Goal: Task Accomplishment & Management: Complete application form

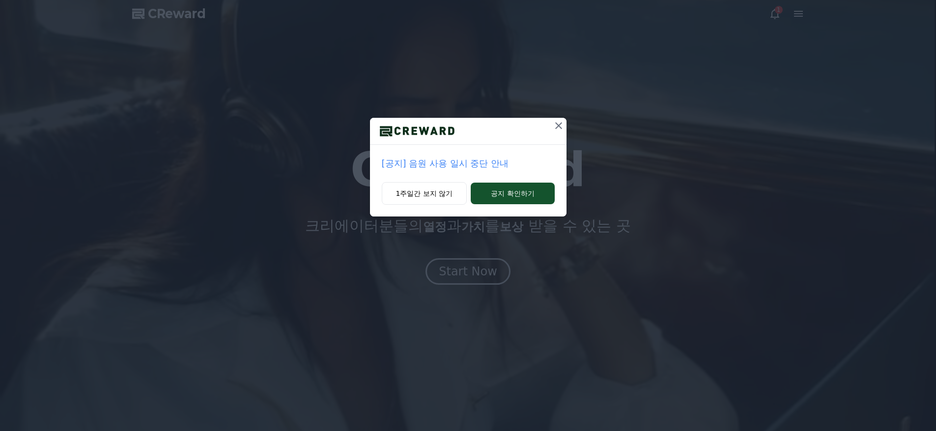
click at [444, 200] on button "1주일간 보지 않기" at bounding box center [424, 193] width 85 height 23
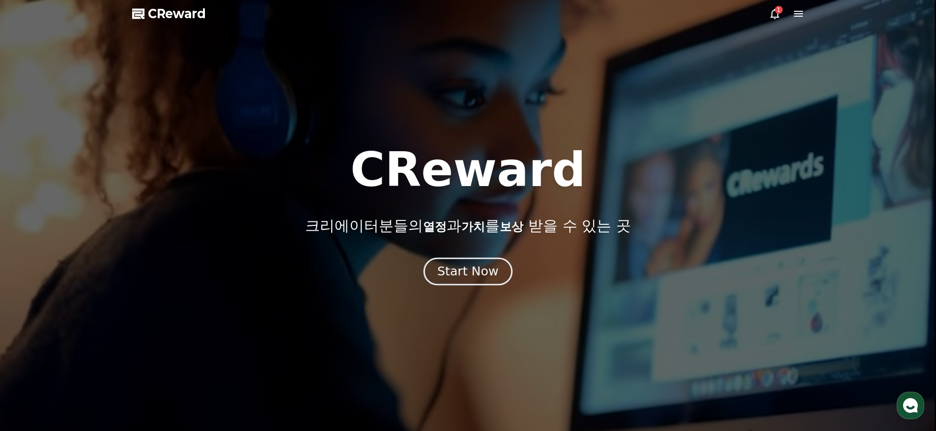
click at [479, 277] on div "Start Now" at bounding box center [467, 271] width 61 height 17
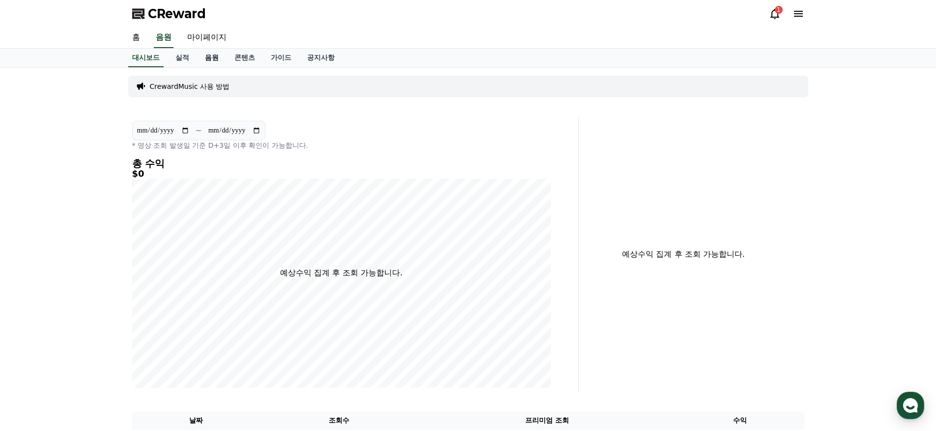
click at [206, 59] on link "음원" at bounding box center [211, 58] width 29 height 19
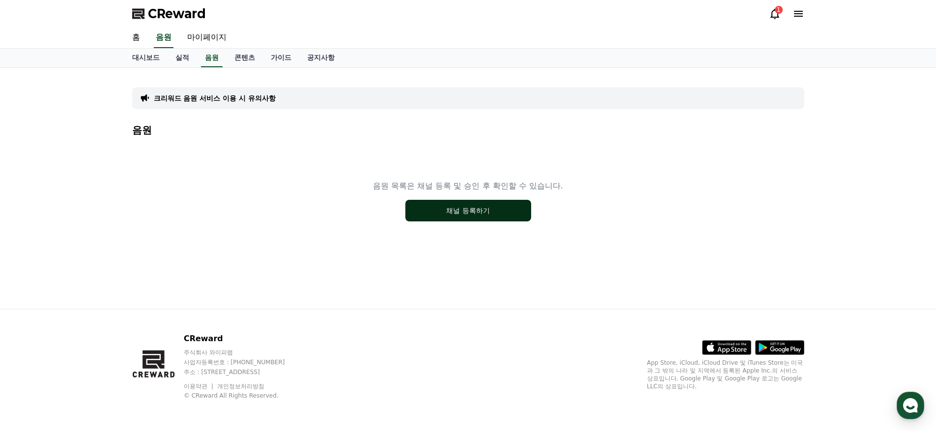
click at [470, 215] on button "채널 등록하기" at bounding box center [468, 211] width 126 height 22
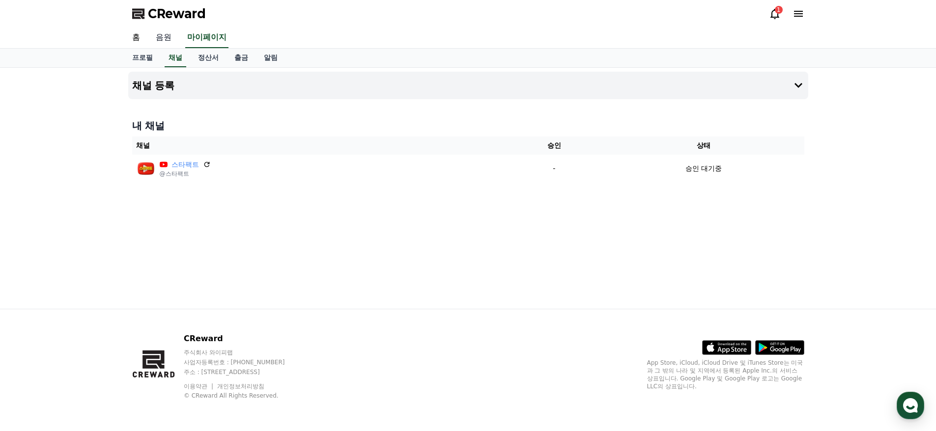
click at [170, 35] on link "음원" at bounding box center [163, 38] width 31 height 21
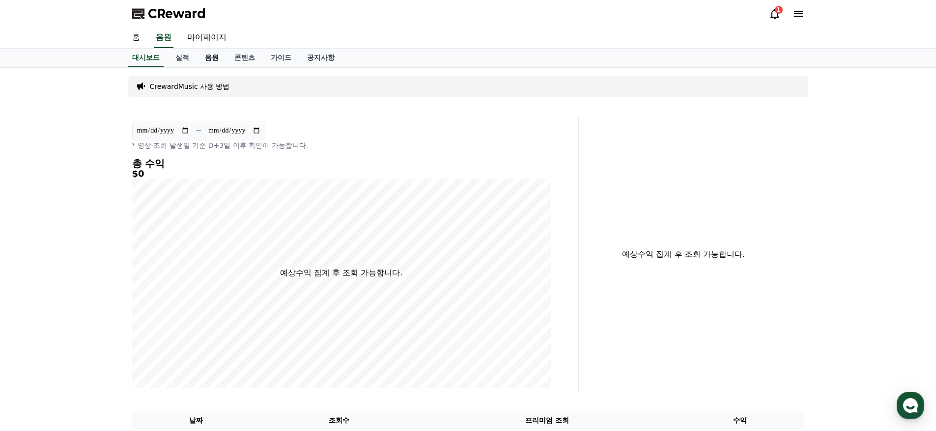
click at [213, 58] on link "음원" at bounding box center [211, 58] width 29 height 19
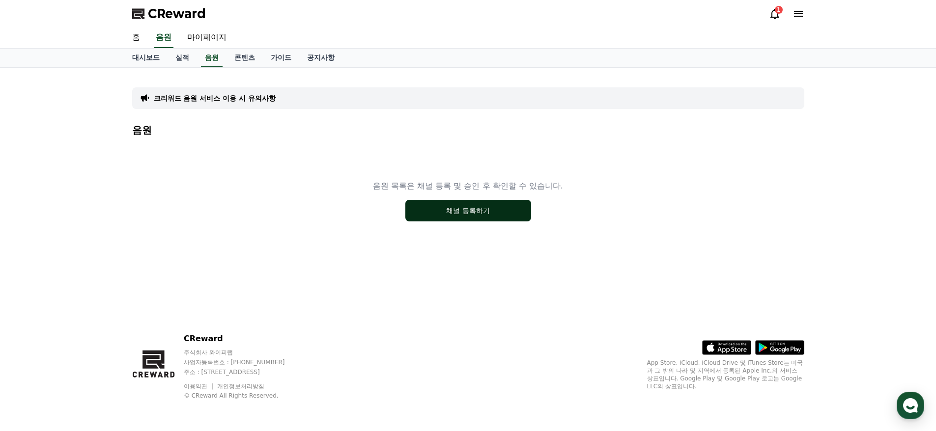
click at [470, 209] on button "채널 등록하기" at bounding box center [468, 211] width 126 height 22
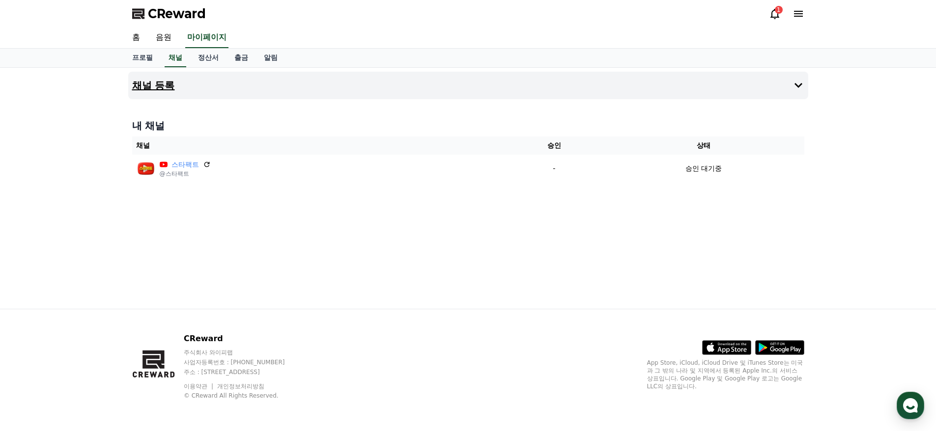
click at [794, 86] on icon at bounding box center [798, 86] width 12 height 12
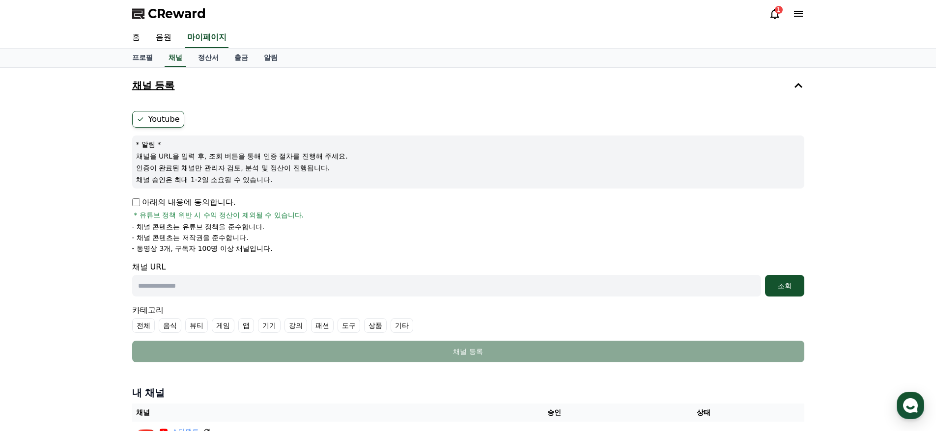
click at [179, 287] on input "text" at bounding box center [446, 286] width 629 height 22
paste input "**********"
type input "**********"
click at [781, 285] on div "조회" at bounding box center [784, 286] width 31 height 10
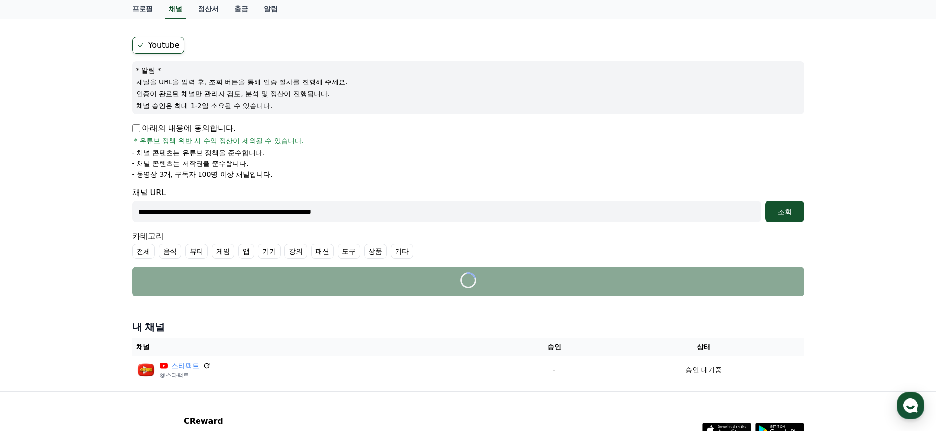
scroll to position [156, 0]
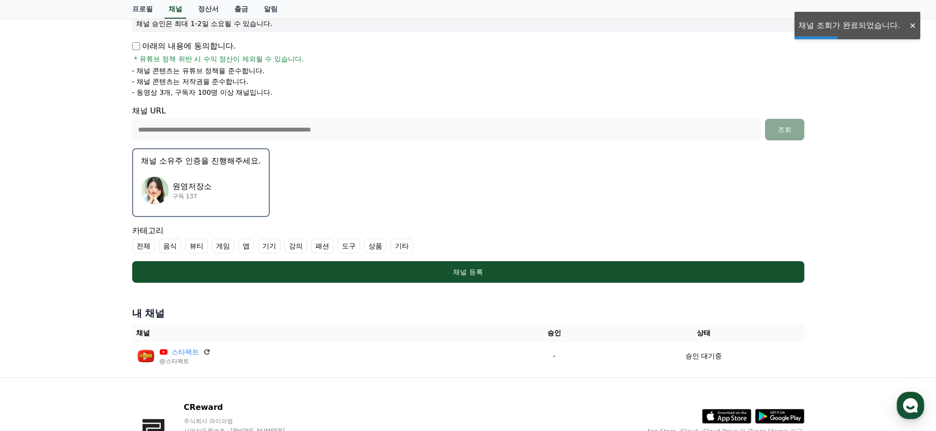
click at [166, 195] on img "button" at bounding box center [155, 191] width 28 height 28
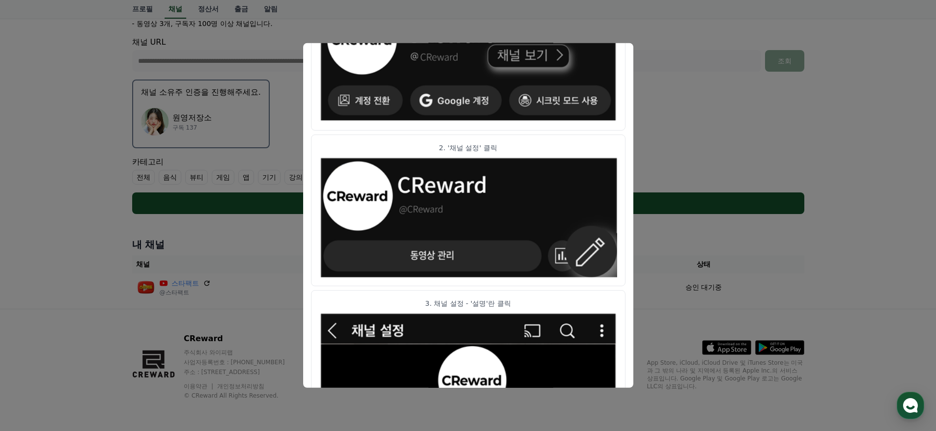
scroll to position [0, 0]
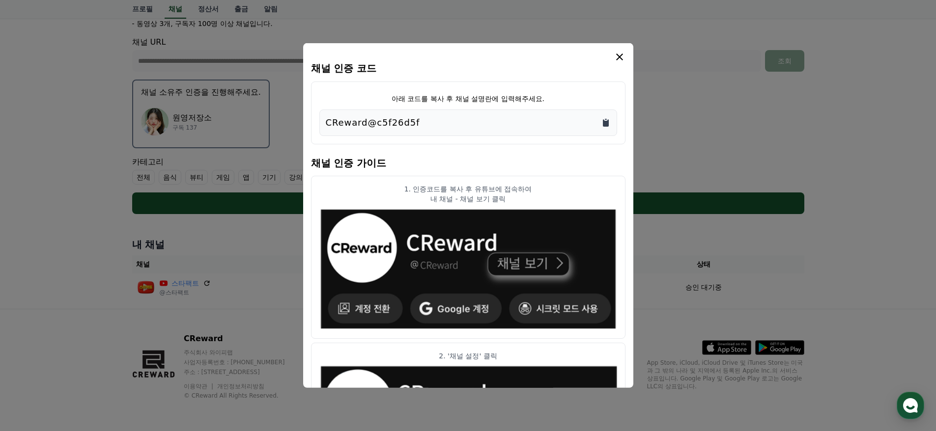
click at [605, 125] on icon "Copy to clipboard" at bounding box center [606, 122] width 6 height 7
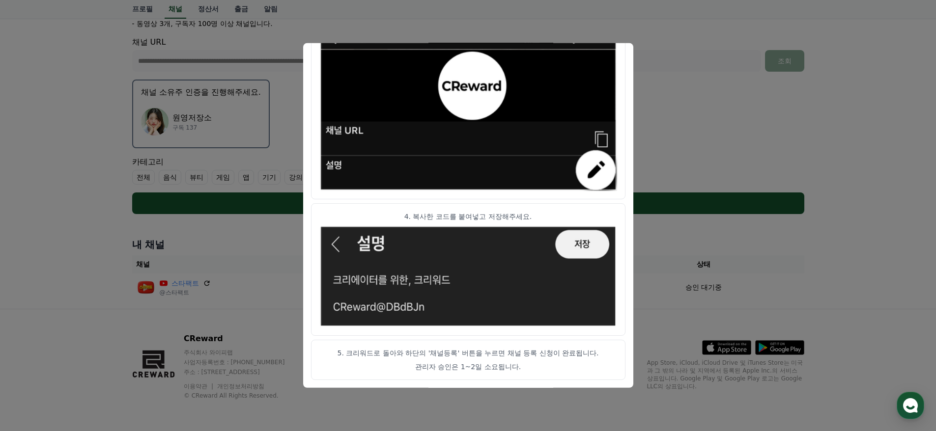
scroll to position [208, 0]
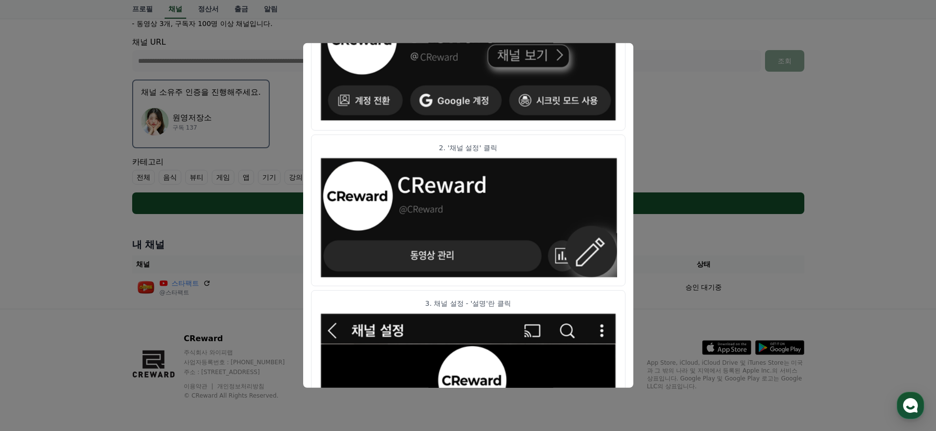
click at [694, 124] on button "close modal" at bounding box center [468, 215] width 936 height 431
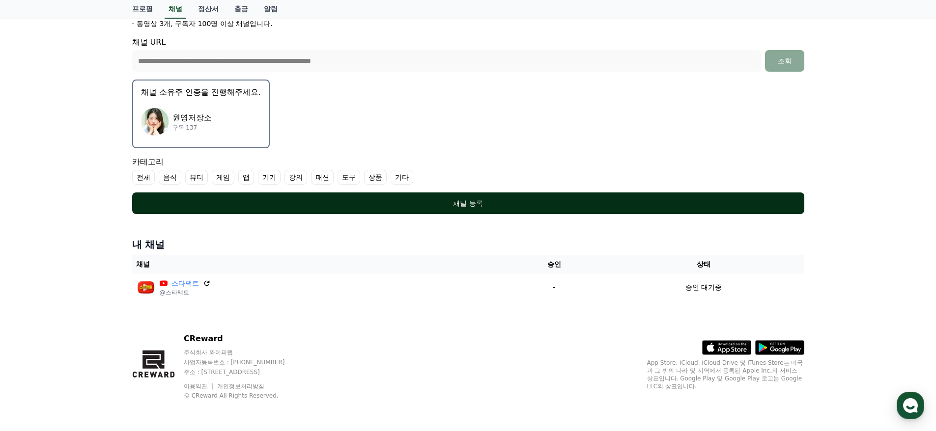
click at [475, 204] on div "채널 등록" at bounding box center [468, 203] width 633 height 10
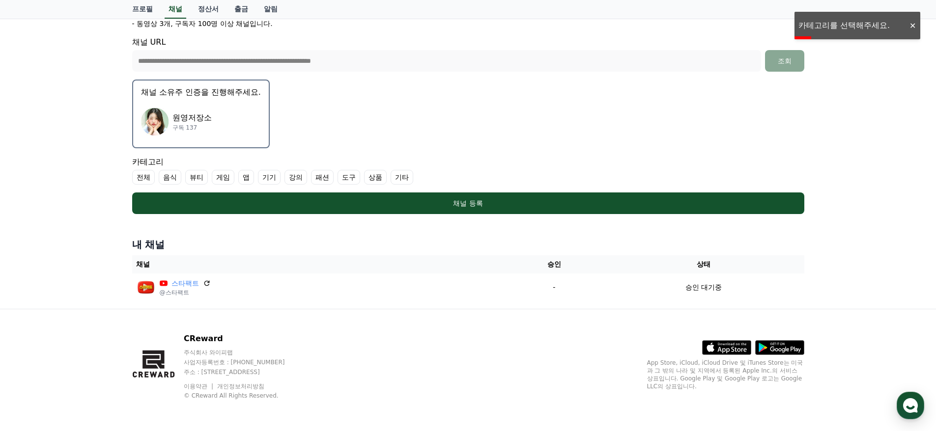
click at [402, 182] on label "기타" at bounding box center [401, 177] width 23 height 15
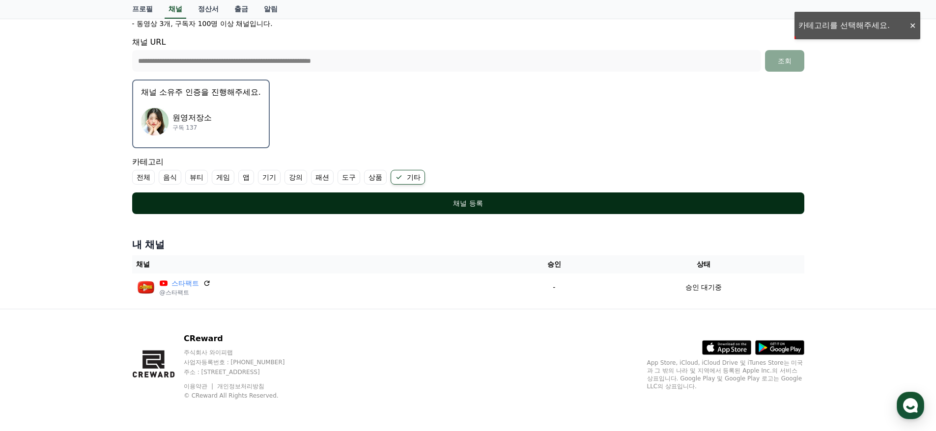
click at [402, 199] on button "채널 등록" at bounding box center [468, 204] width 672 height 22
